Goal: Transaction & Acquisition: Download file/media

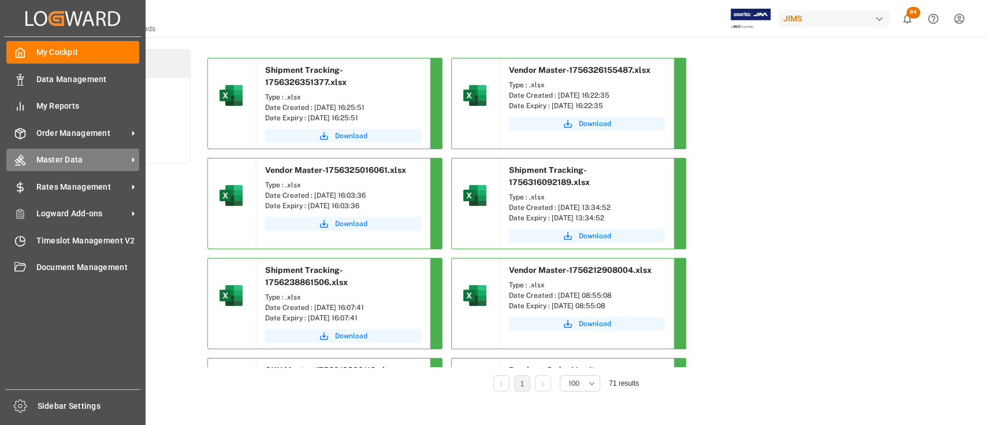
click at [67, 163] on span "Master Data" at bounding box center [81, 160] width 91 height 12
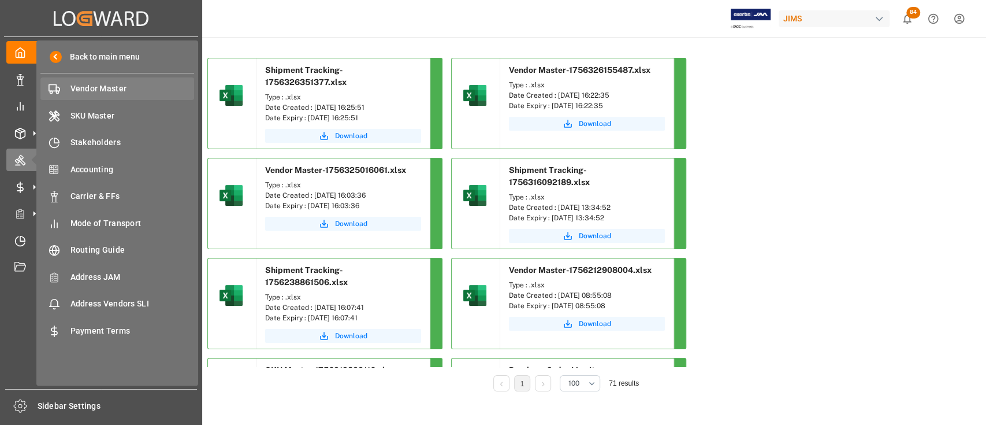
click at [98, 85] on span "Vendor Master" at bounding box center [132, 89] width 124 height 12
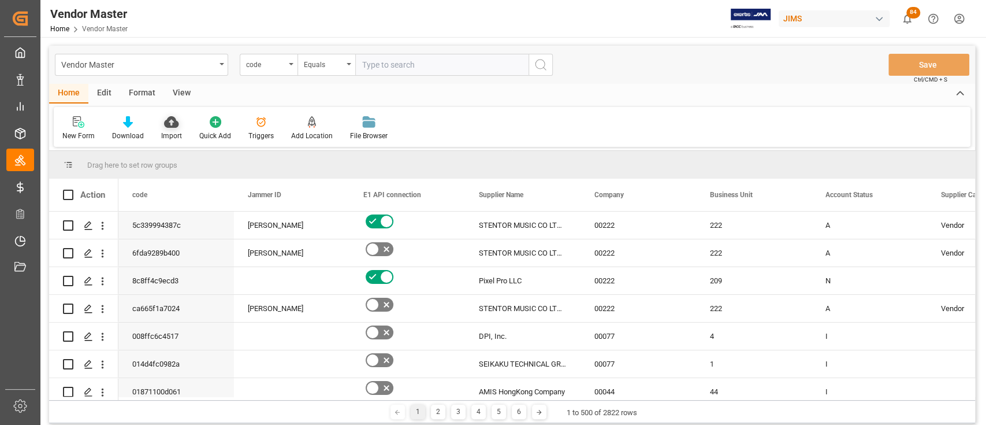
click at [168, 125] on icon at bounding box center [171, 122] width 14 height 12
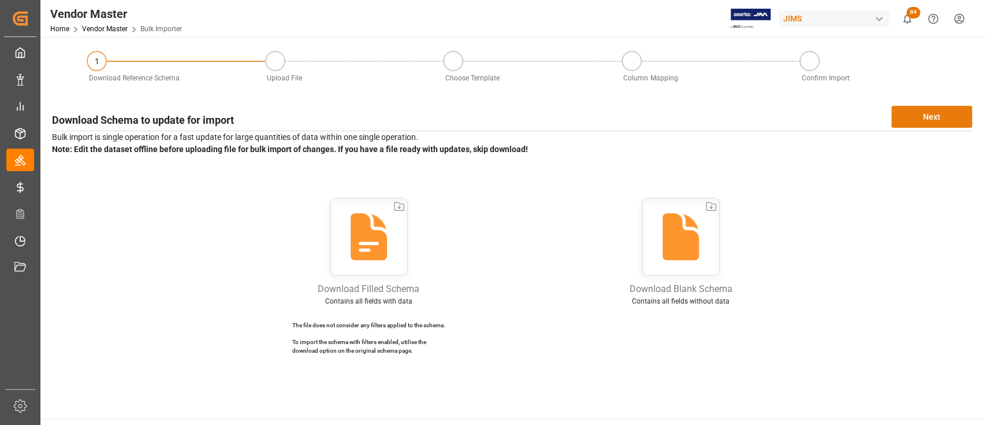
click at [929, 121] on button "Next" at bounding box center [931, 117] width 81 height 22
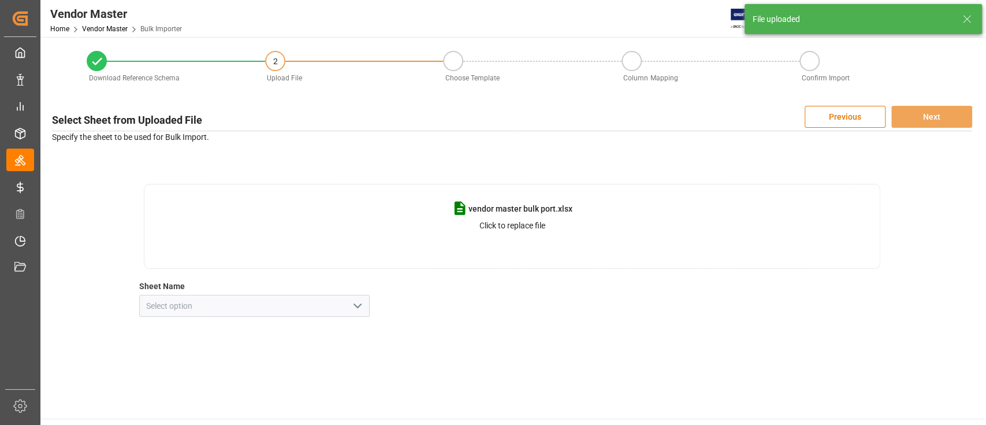
click at [348, 306] on button "open menu" at bounding box center [356, 306] width 17 height 18
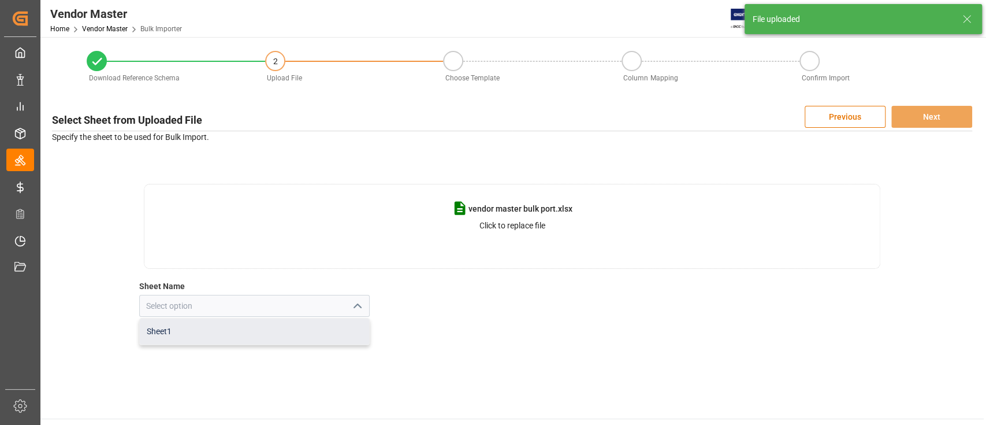
click at [195, 334] on div "Sheet1" at bounding box center [254, 331] width 229 height 26
type input "Sheet1"
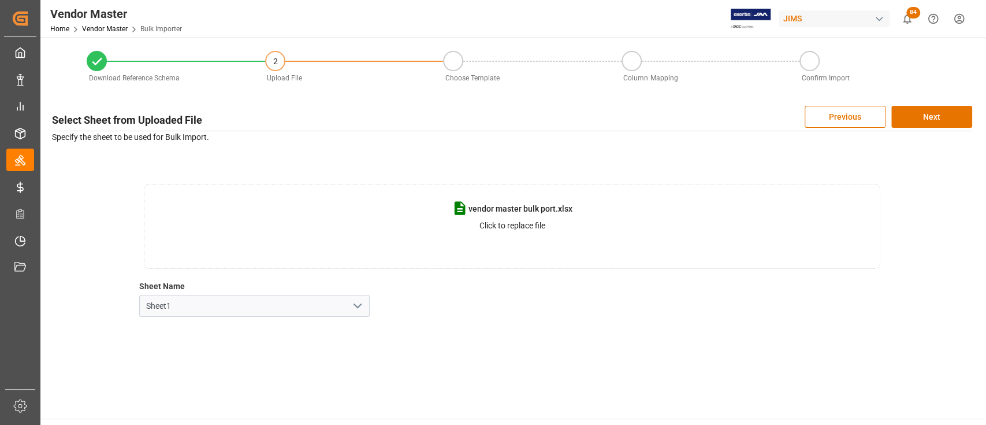
click at [505, 360] on main "Download Reference Schema 2 Upload File Choose Template Column Mapping Confirm …" at bounding box center [511, 227] width 943 height 381
click at [499, 354] on main "Download Reference Schema 2 Upload File Choose Template Column Mapping Confirm …" at bounding box center [511, 227] width 943 height 381
click at [932, 114] on button "Next" at bounding box center [931, 117] width 81 height 22
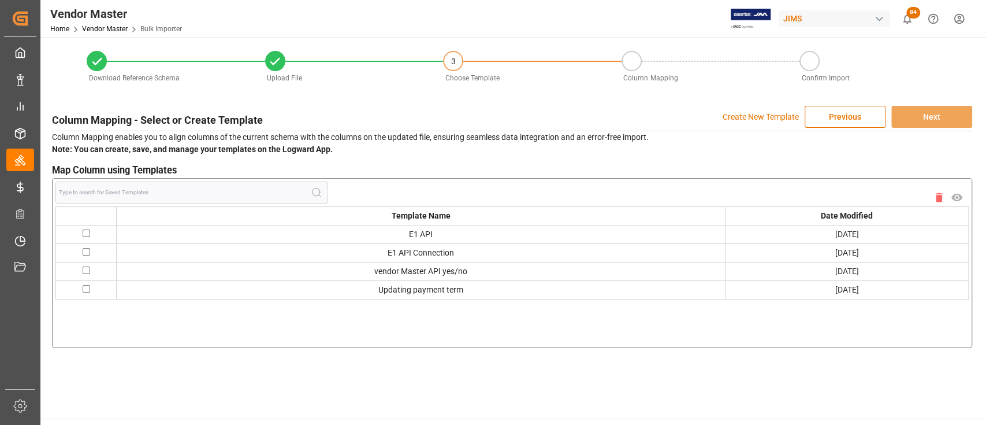
click at [764, 115] on p "Create New Template" at bounding box center [761, 117] width 76 height 22
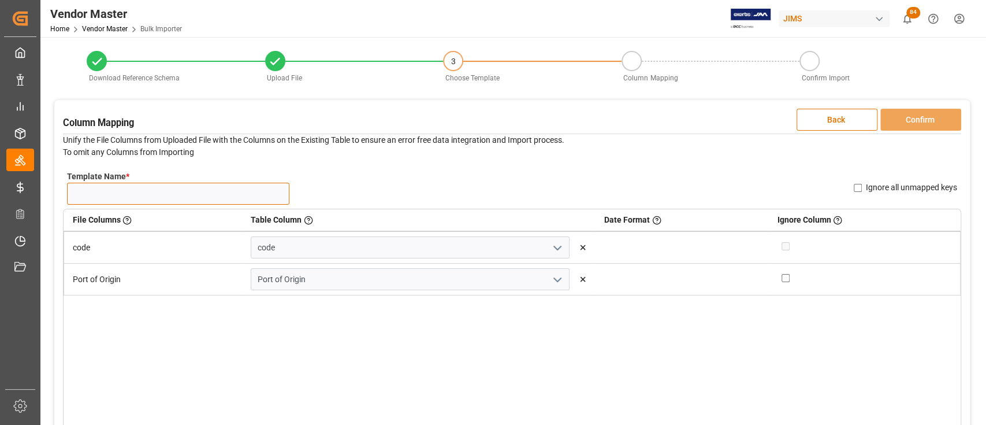
click at [152, 201] on input "Template Name *" at bounding box center [178, 194] width 222 height 22
type input "port bulk upload"
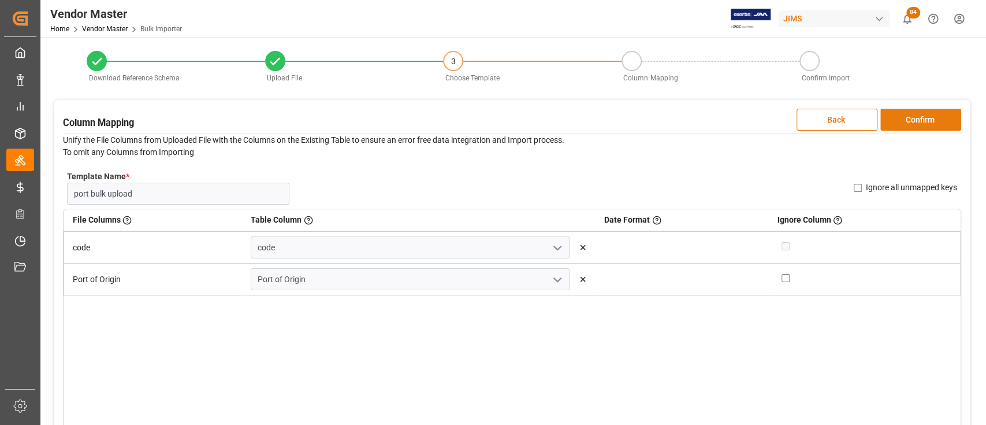
click at [915, 124] on button "Confirm" at bounding box center [920, 120] width 81 height 22
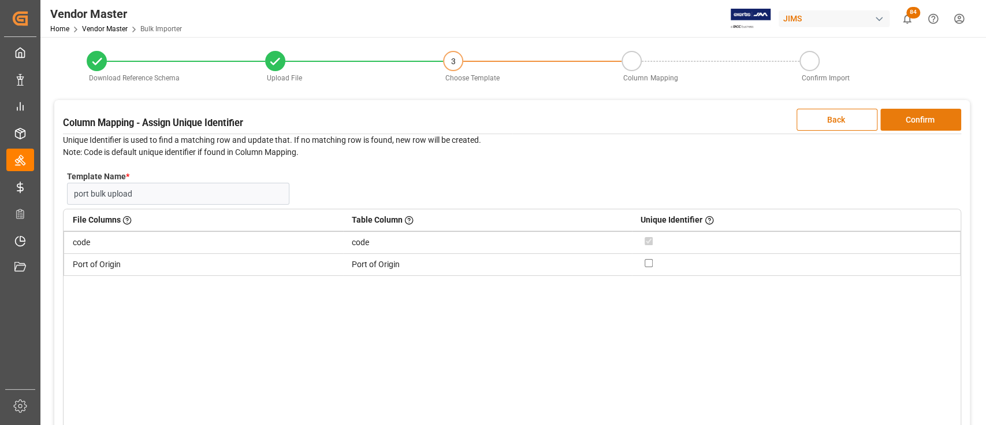
click at [915, 124] on button "Confirm" at bounding box center [920, 120] width 81 height 22
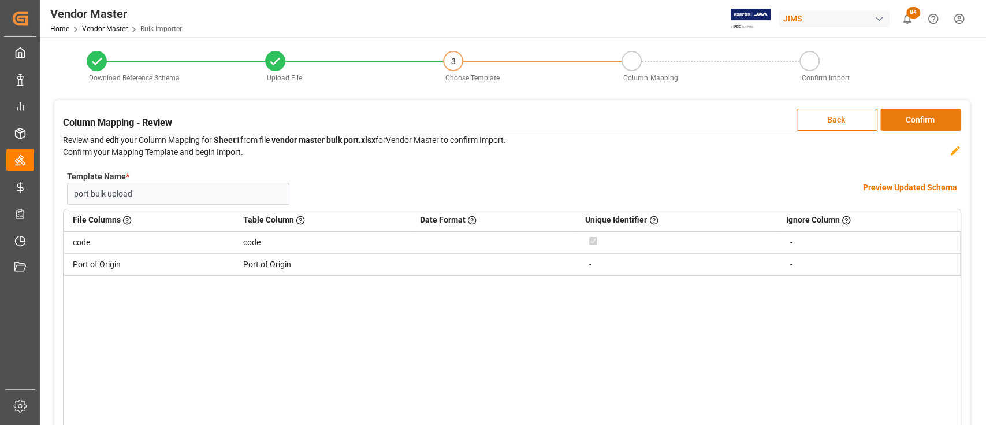
click at [915, 124] on button "Confirm" at bounding box center [920, 120] width 81 height 22
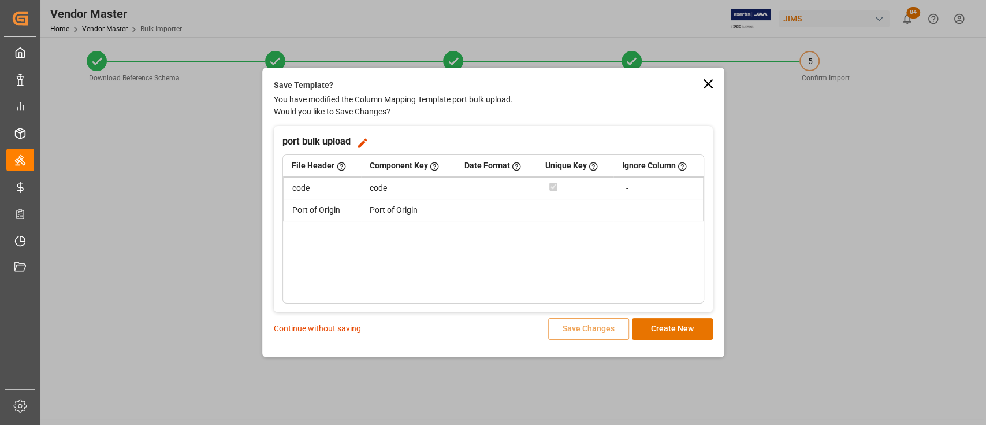
click at [339, 326] on p "Continue without saving" at bounding box center [317, 328] width 87 height 12
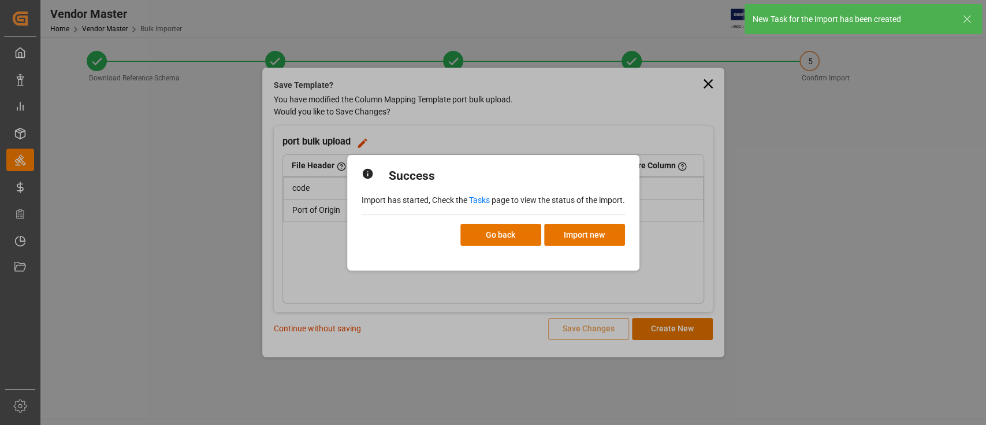
click at [480, 200] on link "Tasks" at bounding box center [479, 199] width 21 height 9
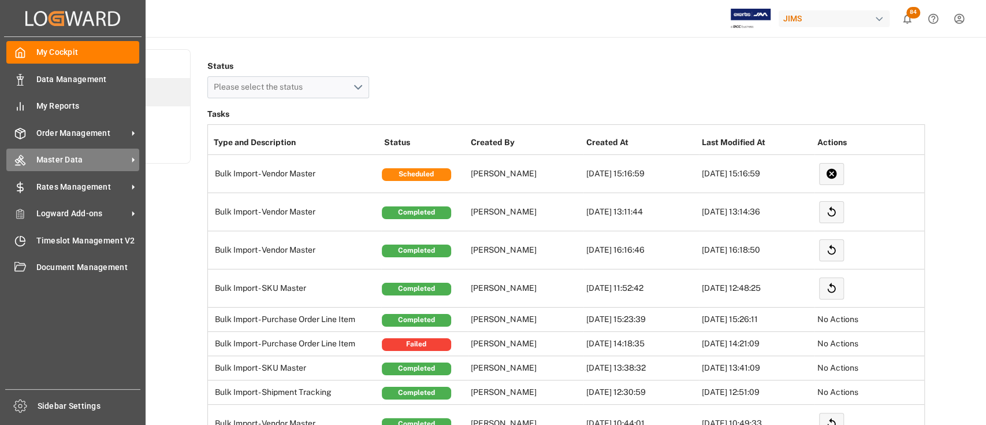
click at [70, 159] on span "Master Data" at bounding box center [81, 160] width 91 height 12
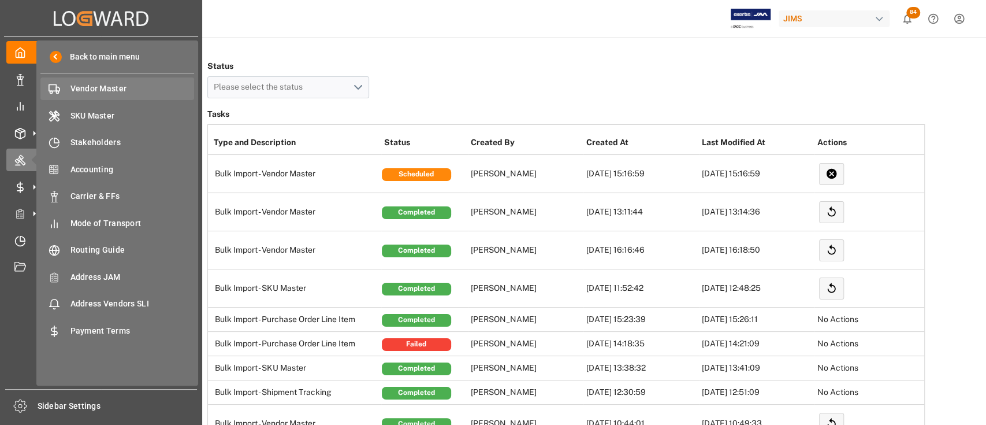
click at [109, 90] on span "Vendor Master" at bounding box center [132, 89] width 124 height 12
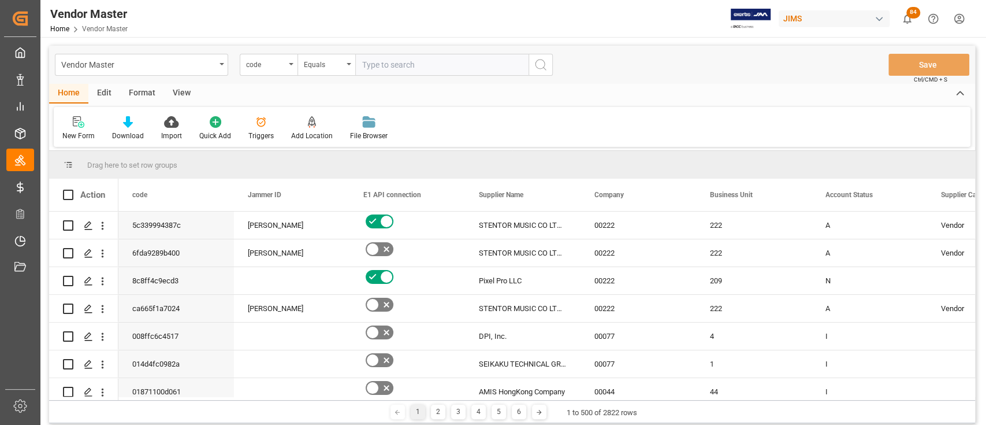
click at [954, 21] on html "Created by potrace 1.15, written by [PERSON_NAME] [DATE]-[DATE] Created by potr…" at bounding box center [493, 212] width 986 height 425
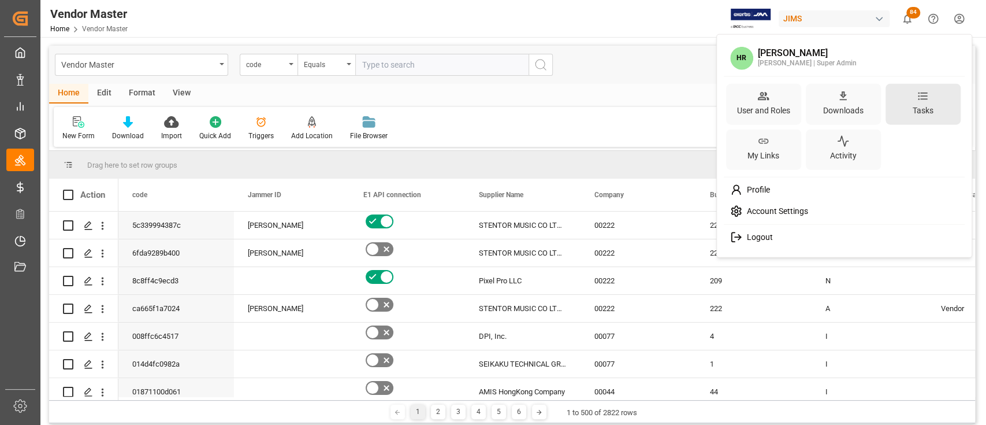
click at [927, 102] on div "Tasks" at bounding box center [922, 110] width 25 height 17
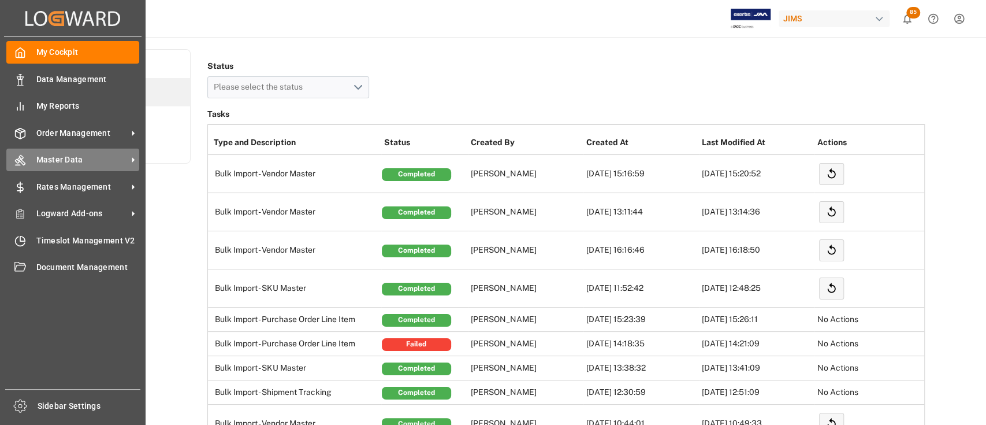
click at [53, 155] on span "Master Data" at bounding box center [81, 160] width 91 height 12
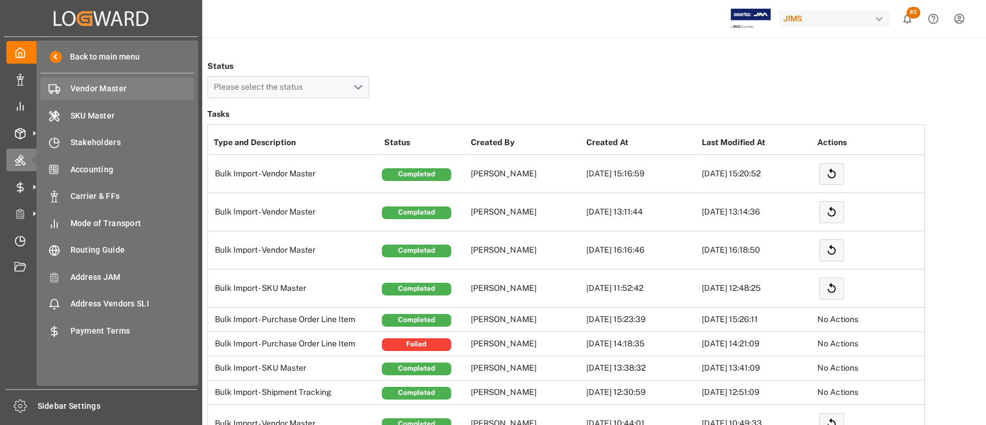
click at [111, 89] on span "Vendor Master" at bounding box center [132, 89] width 124 height 12
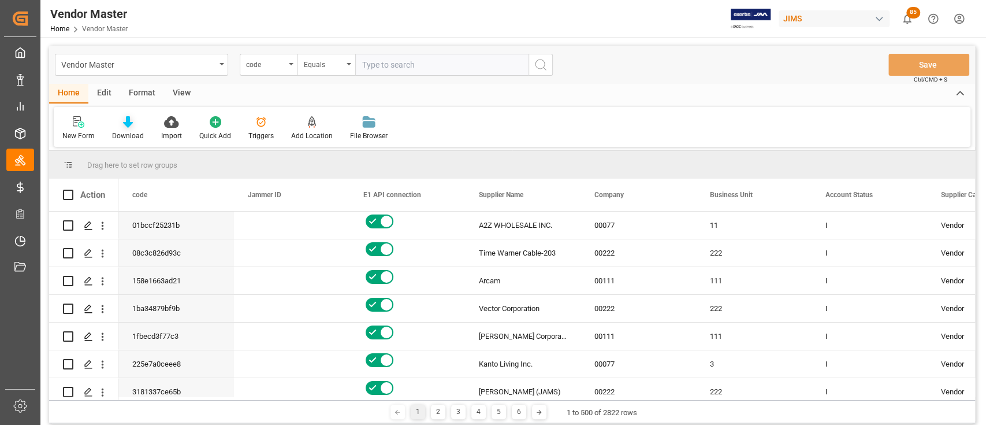
click at [125, 122] on icon at bounding box center [128, 122] width 10 height 12
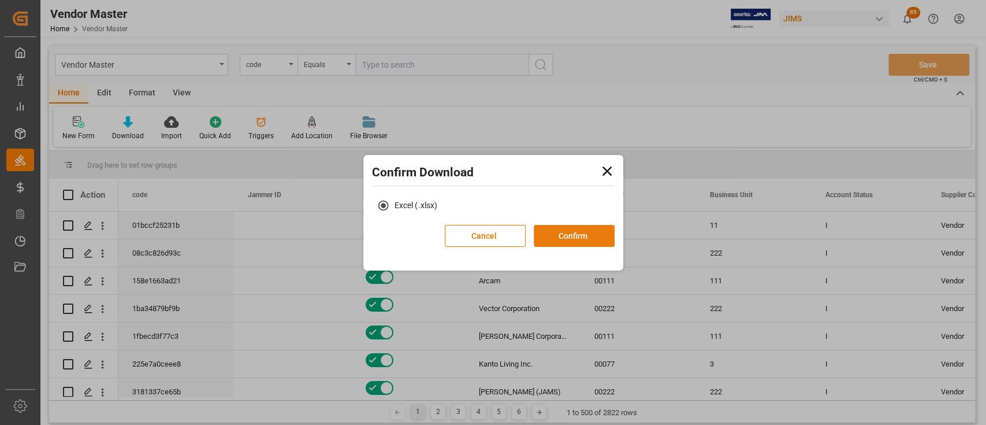
click at [562, 239] on button "Confirm" at bounding box center [574, 236] width 81 height 22
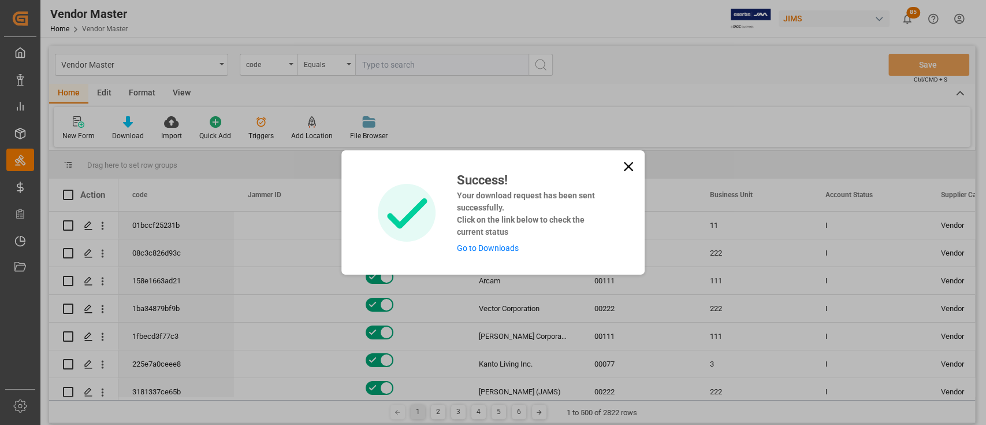
click at [494, 245] on link "Go to Downloads" at bounding box center [487, 247] width 62 height 9
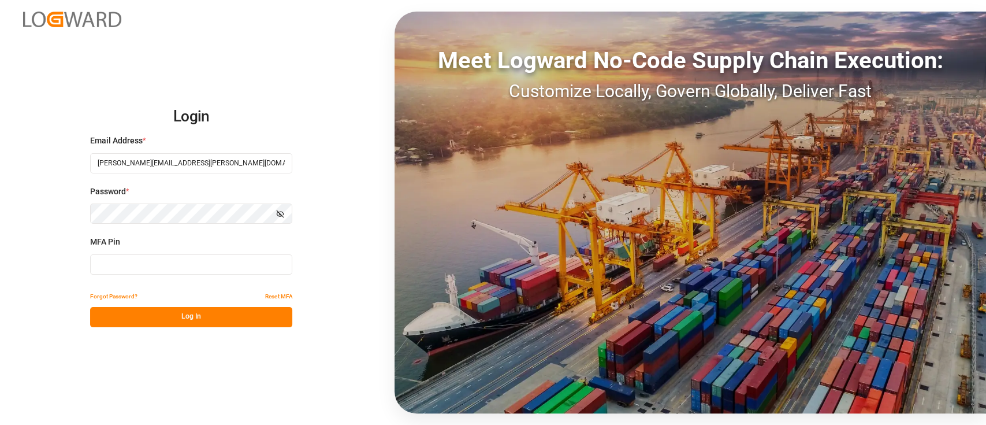
click at [157, 262] on input at bounding box center [191, 264] width 202 height 20
type input "969402"
click at [181, 308] on button "Log In" at bounding box center [191, 317] width 202 height 20
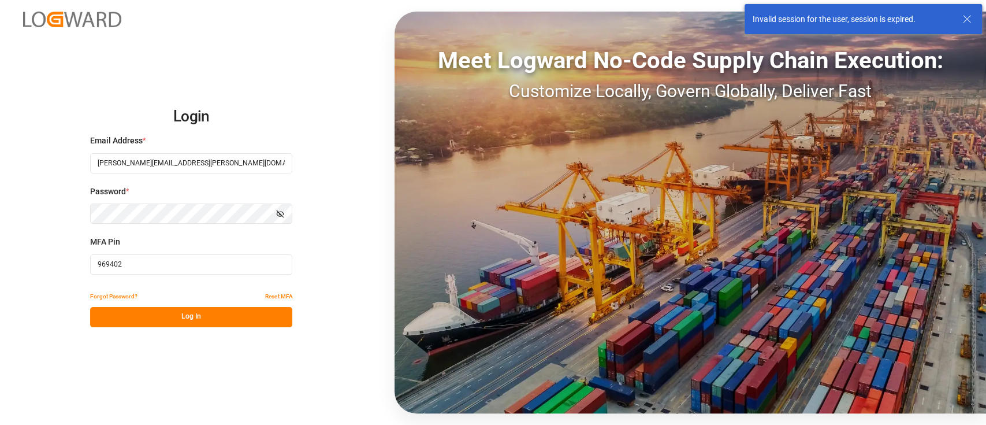
drag, startPoint x: 142, startPoint y: 264, endPoint x: 54, endPoint y: 261, distance: 88.4
click at [54, 261] on div "Login Email Address * hamid.rezaei@jamindustries.com Password * Show password M…" at bounding box center [493, 212] width 986 height 425
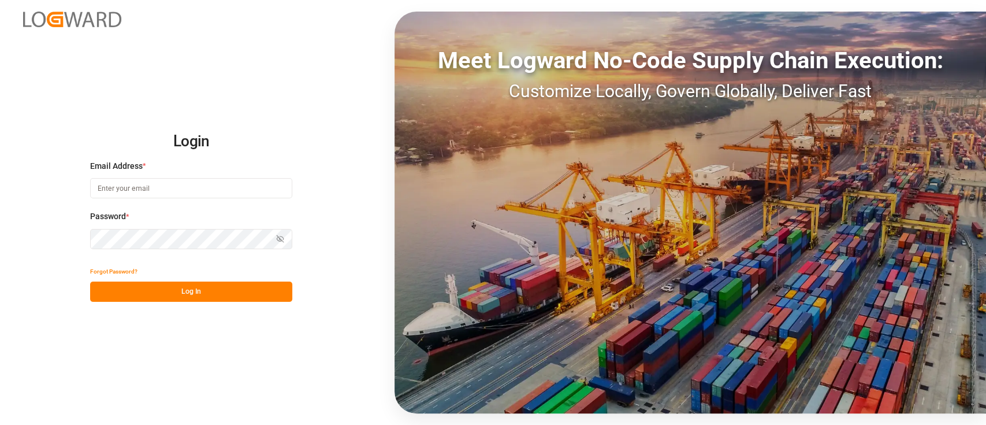
type input "hamid.rezaei@jamindustries.com"
click at [197, 284] on button "Log In" at bounding box center [191, 291] width 202 height 20
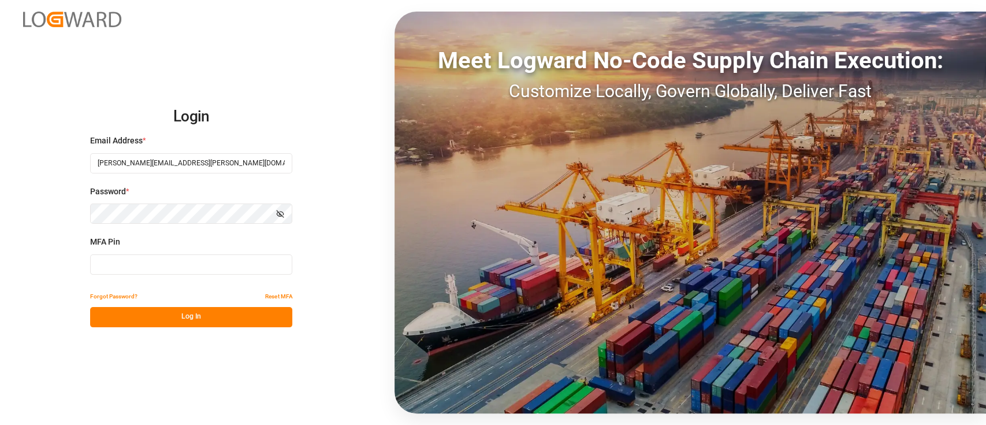
click at [177, 265] on input at bounding box center [191, 264] width 202 height 20
paste input "969402"
type input "969402"
click at [193, 318] on button "Log In" at bounding box center [191, 317] width 202 height 20
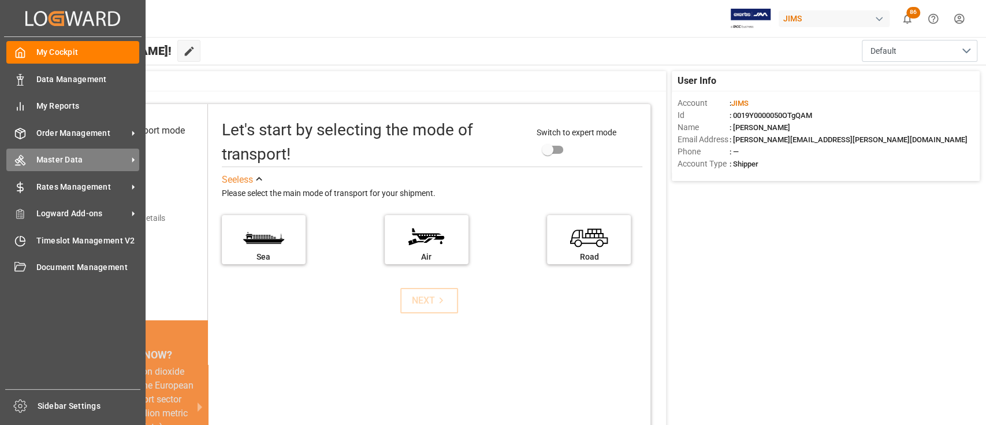
click at [83, 160] on span "Master Data" at bounding box center [81, 160] width 91 height 12
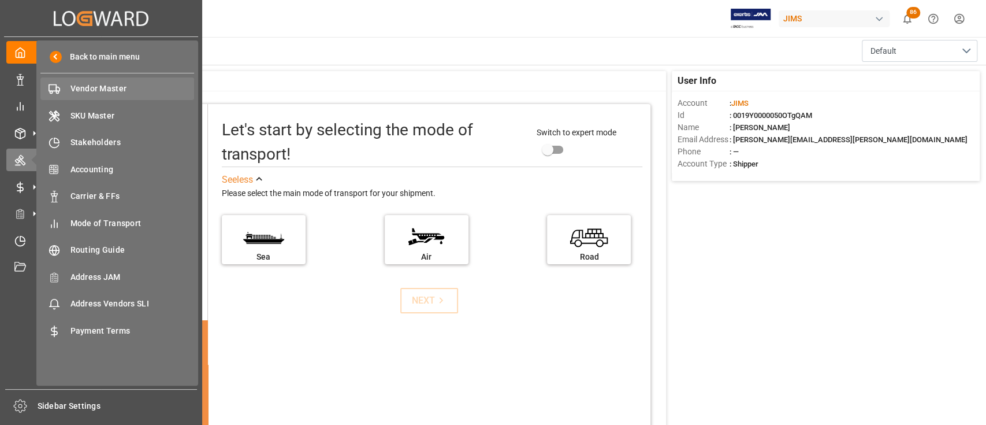
click at [107, 87] on span "Vendor Master" at bounding box center [132, 89] width 124 height 12
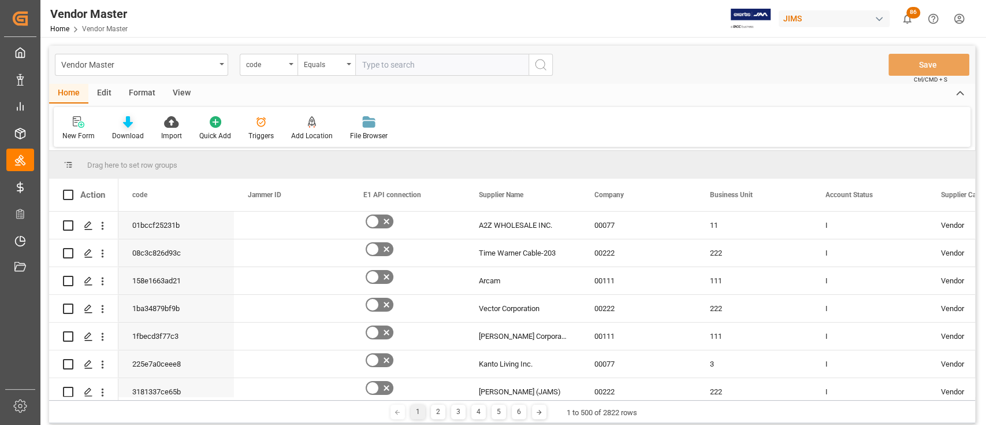
click at [126, 122] on icon at bounding box center [128, 122] width 10 height 12
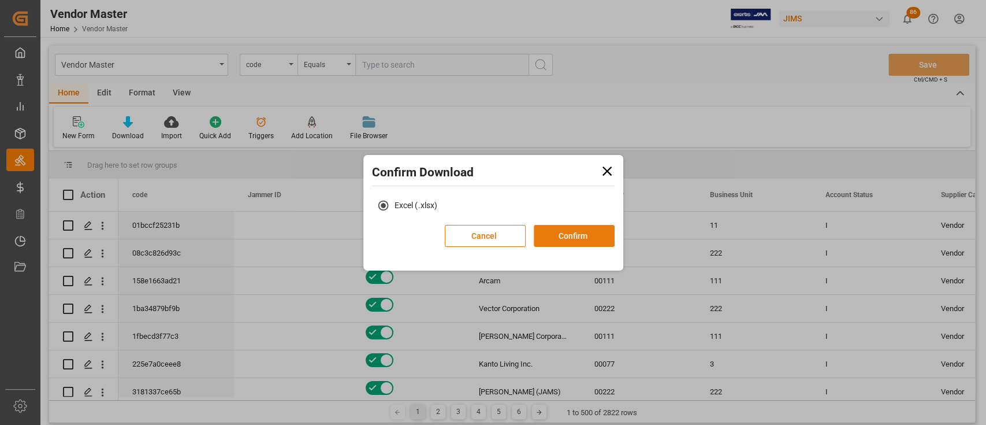
click at [587, 228] on button "Confirm" at bounding box center [574, 236] width 81 height 22
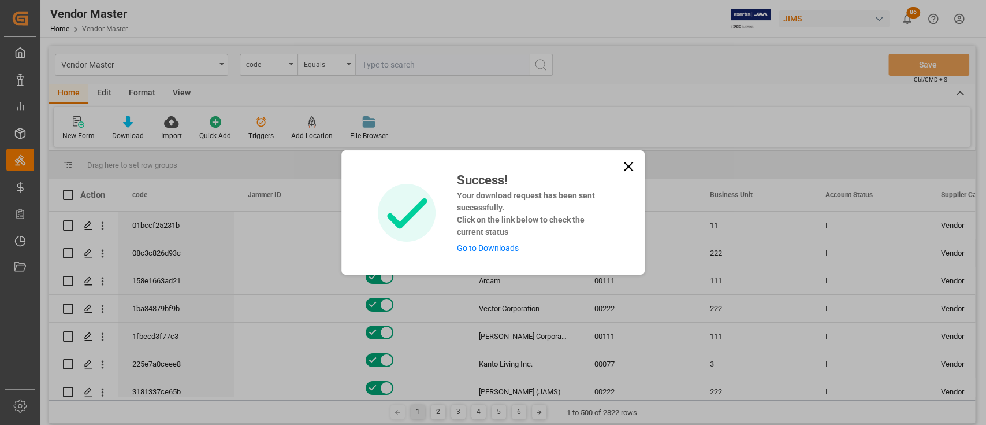
click at [494, 242] on div "Success! Your download request has been sent successfully. Click on the link be…" at bounding box center [528, 212] width 160 height 84
click at [493, 247] on link "Go to Downloads" at bounding box center [487, 247] width 62 height 9
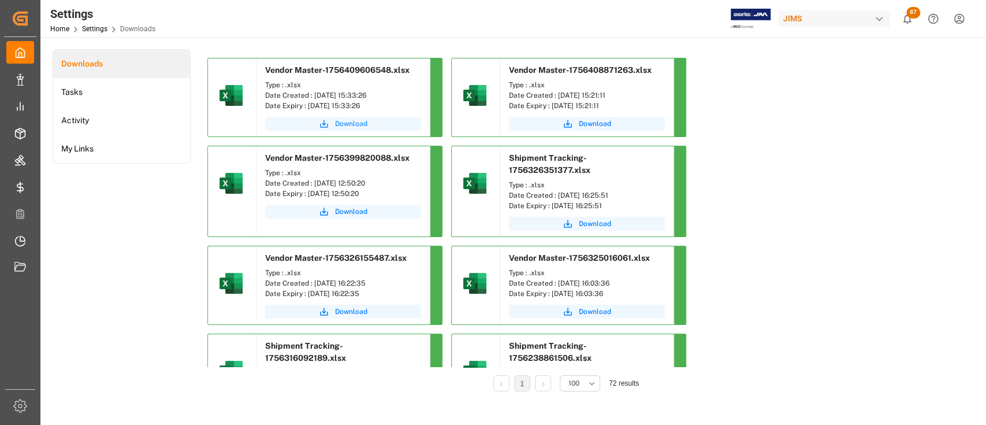
click at [348, 122] on span "Download" at bounding box center [351, 123] width 32 height 10
